Goal: Information Seeking & Learning: Find specific fact

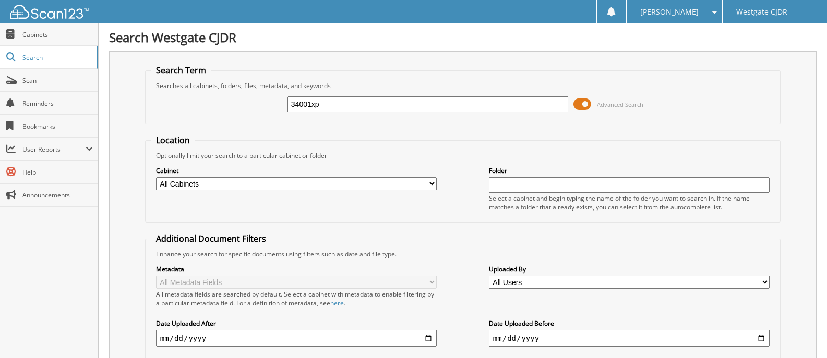
type input "34001xp"
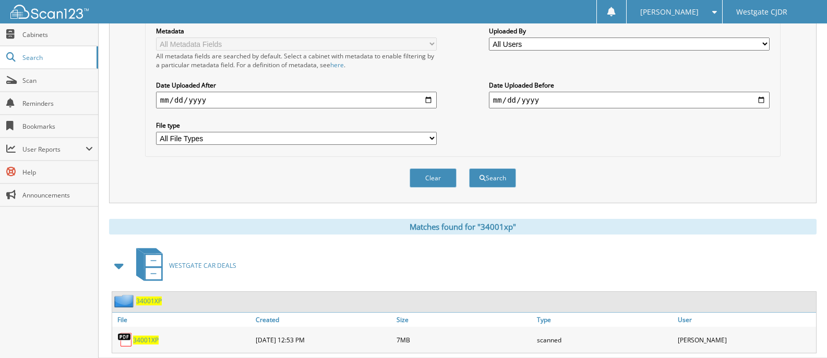
scroll to position [265, 0]
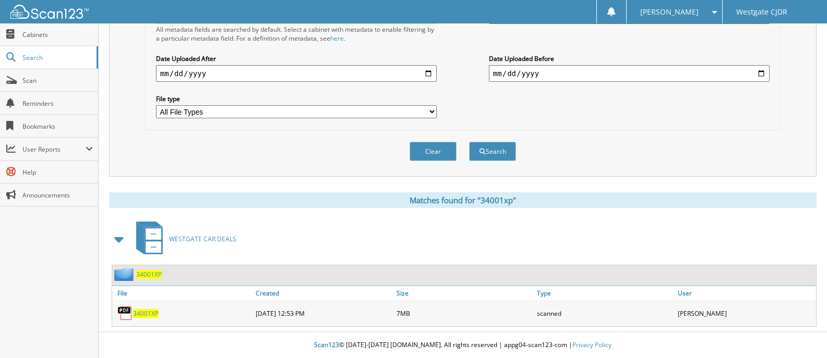
click at [148, 313] on span "34001XP" at bounding box center [146, 313] width 26 height 9
